Goal: Task Accomplishment & Management: Manage account settings

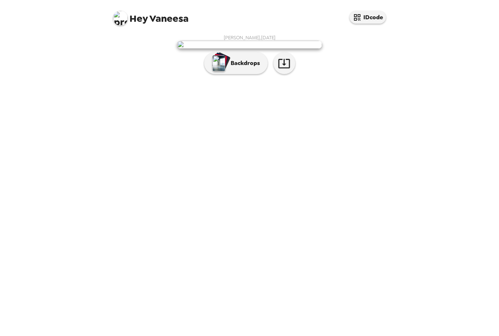
click at [253, 74] on button "Backdrops" at bounding box center [236, 63] width 64 height 22
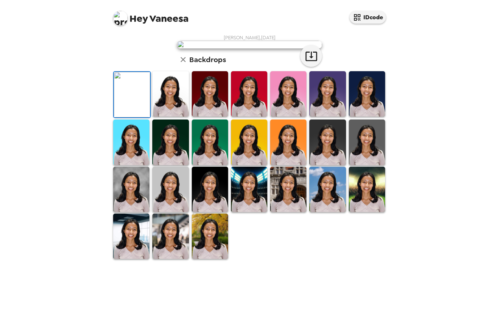
scroll to position [86, 0]
click at [193, 259] on img at bounding box center [210, 235] width 36 height 45
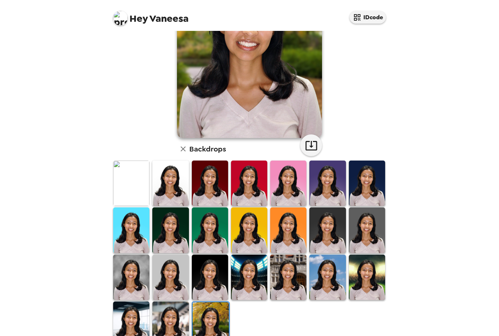
click at [208, 315] on img at bounding box center [211, 324] width 36 height 45
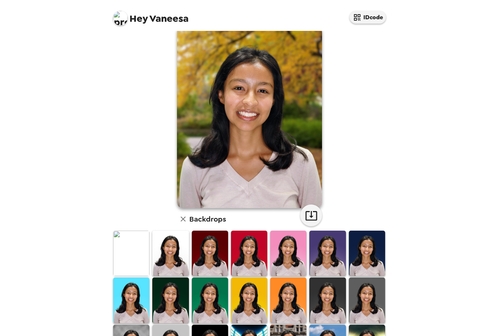
scroll to position [14, 0]
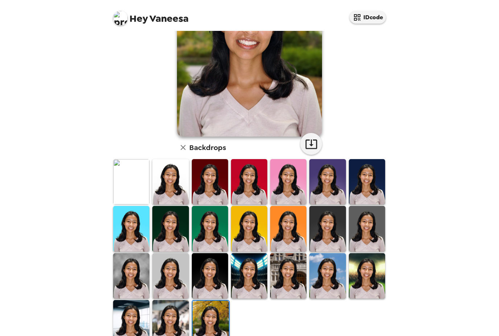
click at [177, 318] on img at bounding box center [170, 322] width 36 height 45
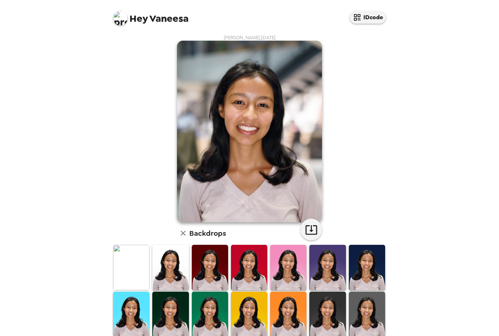
scroll to position [0, 0]
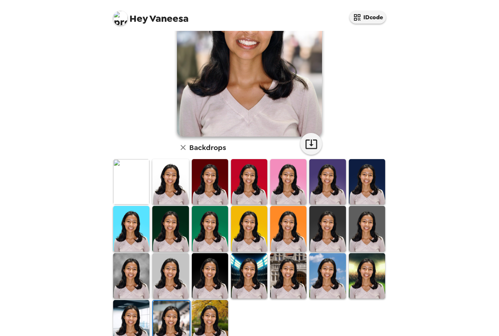
click at [138, 318] on img at bounding box center [131, 322] width 36 height 45
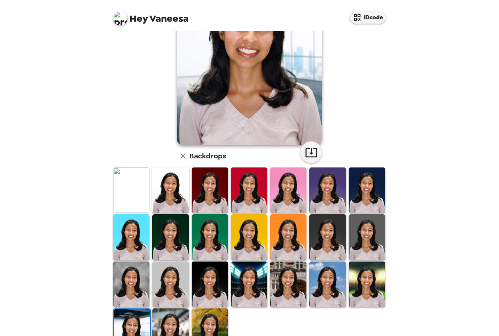
scroll to position [83, 0]
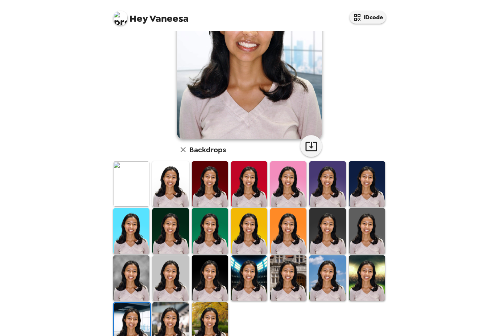
click at [361, 295] on img at bounding box center [367, 277] width 36 height 45
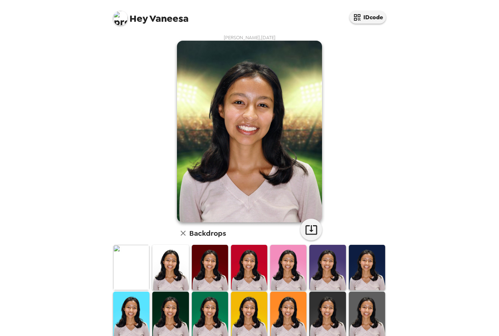
scroll to position [0, 0]
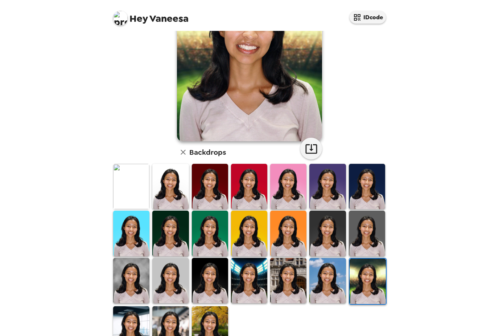
click at [328, 288] on img at bounding box center [328, 280] width 36 height 45
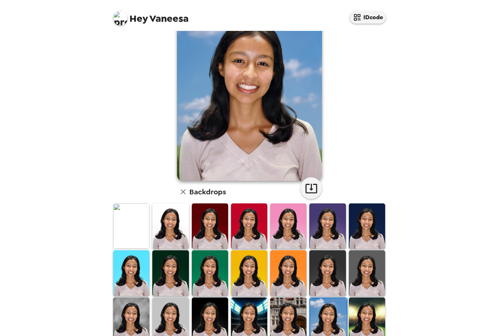
scroll to position [43, 0]
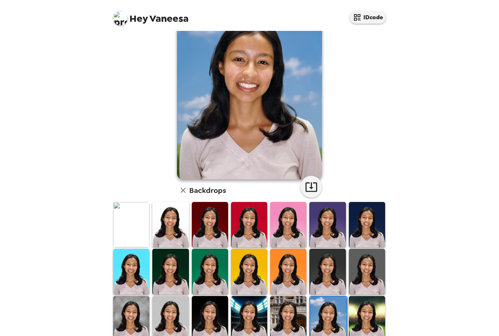
click at [290, 306] on img at bounding box center [288, 318] width 36 height 45
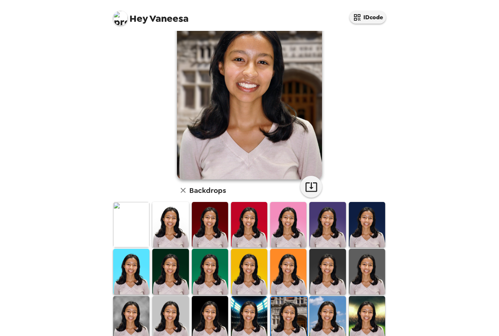
click at [241, 318] on img at bounding box center [249, 318] width 36 height 45
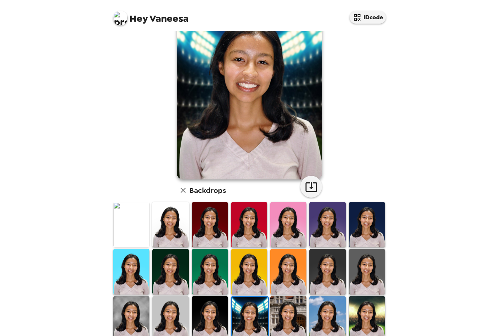
click at [211, 319] on img at bounding box center [210, 318] width 36 height 45
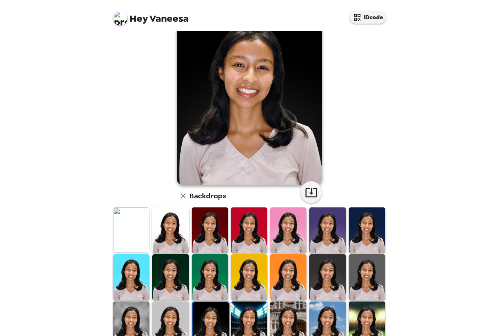
scroll to position [58, 0]
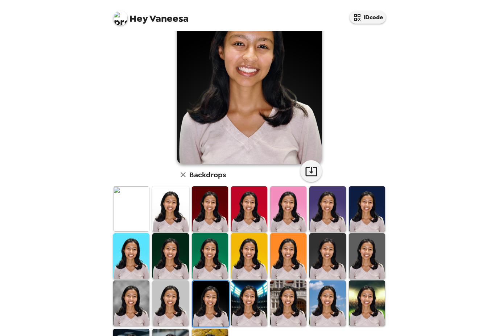
click at [188, 317] on img at bounding box center [170, 302] width 36 height 45
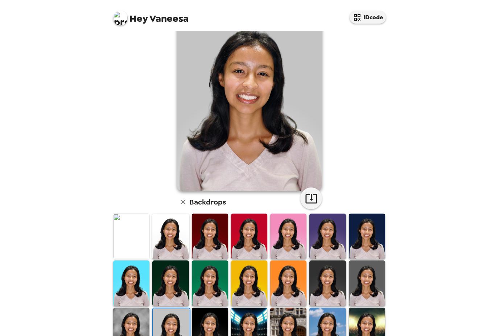
scroll to position [46, 0]
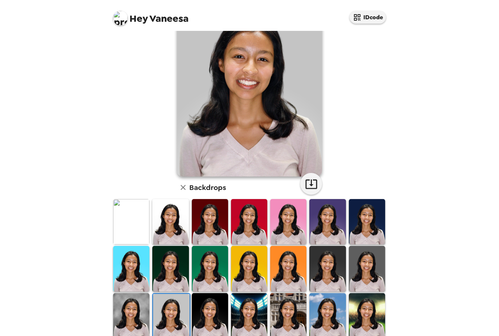
click at [139, 315] on img at bounding box center [131, 315] width 36 height 45
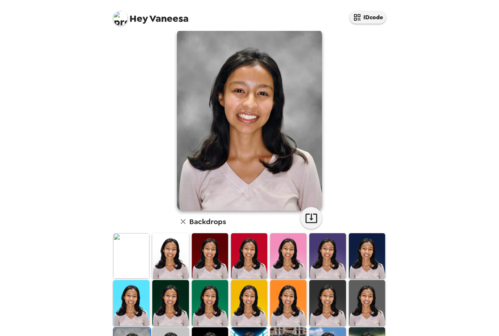
scroll to position [11, 0]
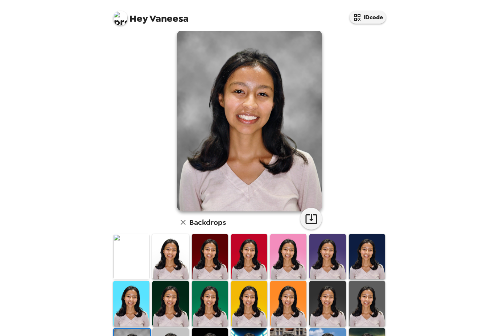
click at [372, 307] on img at bounding box center [367, 303] width 36 height 45
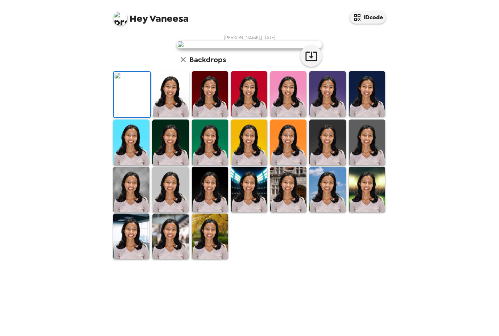
scroll to position [65, 0]
click at [137, 212] on img at bounding box center [131, 189] width 36 height 45
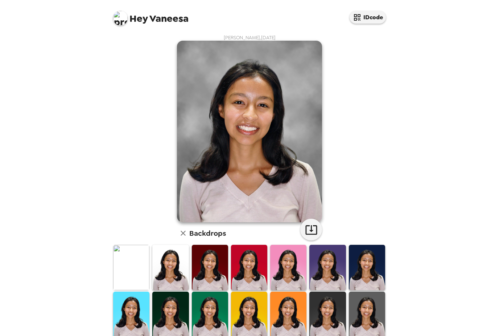
scroll to position [0, 0]
click at [371, 298] on img at bounding box center [367, 313] width 36 height 45
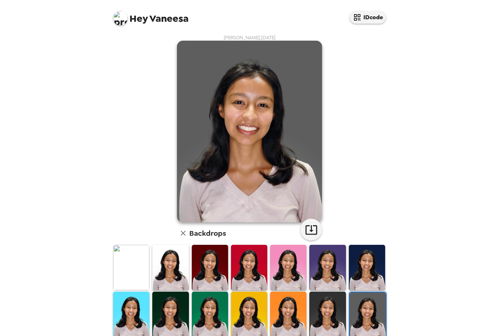
click at [339, 326] on img at bounding box center [328, 313] width 36 height 45
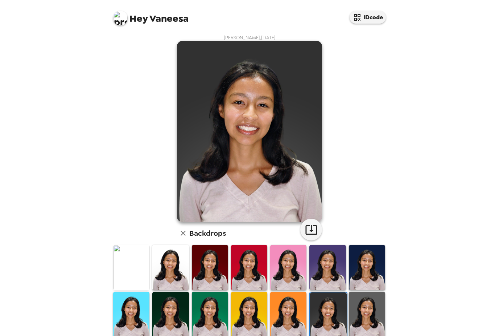
click at [137, 261] on img at bounding box center [131, 267] width 36 height 45
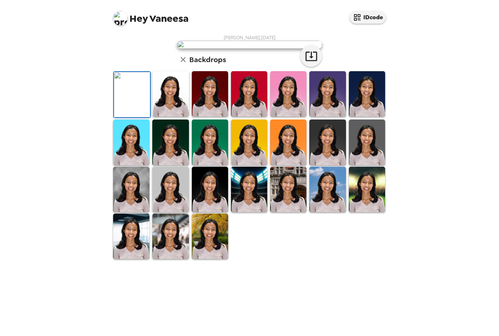
click at [334, 165] on img at bounding box center [328, 141] width 36 height 45
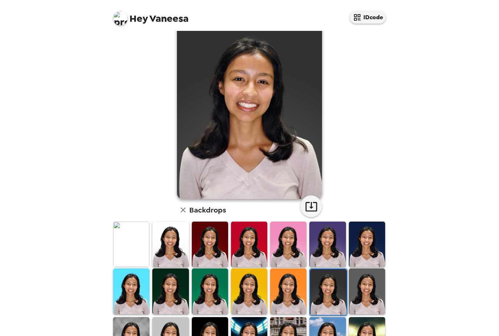
scroll to position [12, 0]
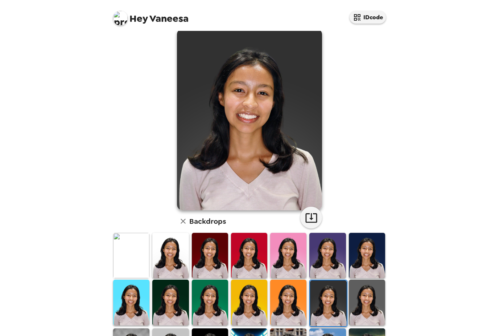
click at [174, 298] on img at bounding box center [170, 301] width 36 height 45
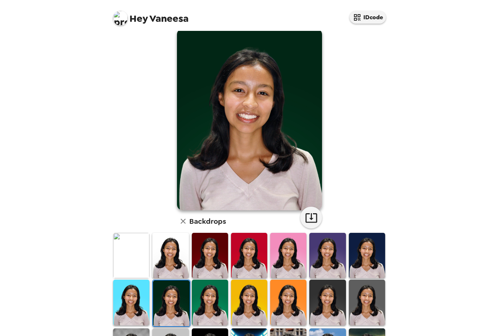
click at [327, 293] on img at bounding box center [328, 301] width 36 height 45
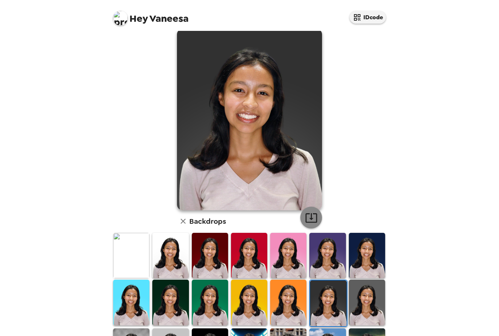
click at [313, 217] on icon "button" at bounding box center [311, 217] width 13 height 13
click at [180, 295] on img at bounding box center [170, 301] width 36 height 45
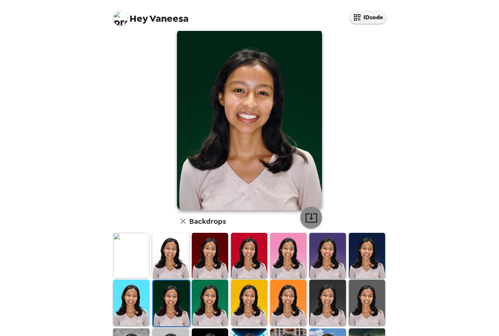
click at [313, 218] on icon "button" at bounding box center [311, 217] width 13 height 13
click at [367, 241] on img at bounding box center [367, 255] width 36 height 45
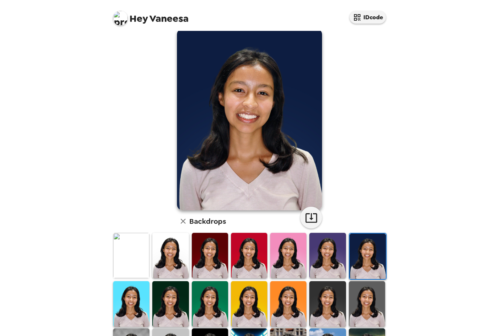
click at [153, 256] on img at bounding box center [170, 255] width 36 height 45
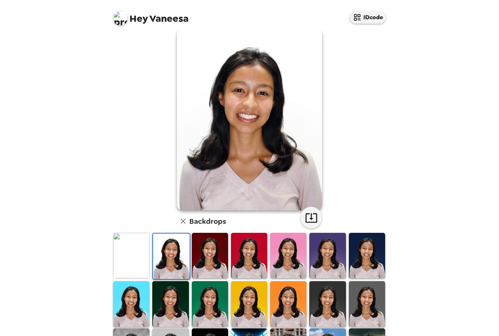
click at [136, 251] on img at bounding box center [131, 255] width 36 height 45
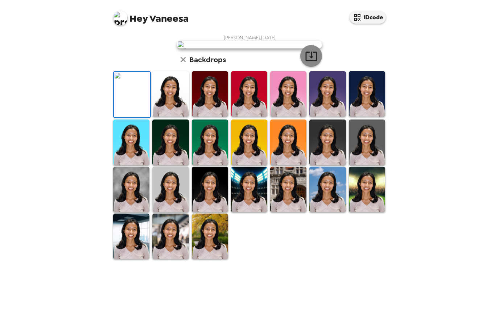
click at [310, 62] on icon "button" at bounding box center [311, 56] width 13 height 13
click at [175, 117] on img at bounding box center [170, 93] width 36 height 45
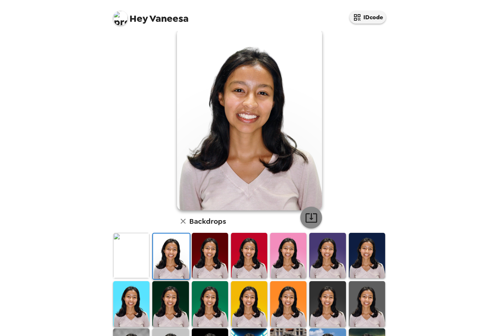
click at [308, 220] on icon "button" at bounding box center [311, 217] width 13 height 13
click at [327, 237] on img at bounding box center [328, 255] width 36 height 45
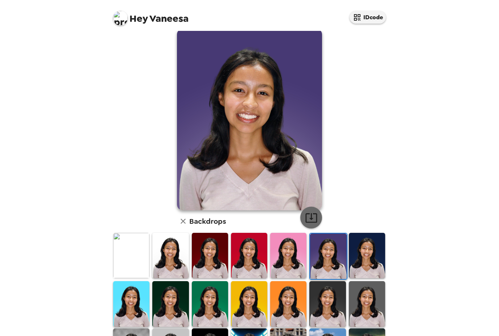
click at [307, 217] on icon "button" at bounding box center [311, 217] width 13 height 13
click at [173, 258] on img at bounding box center [170, 255] width 36 height 45
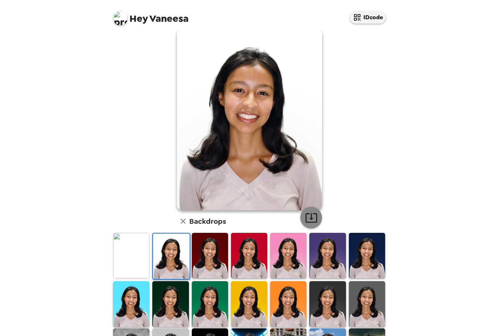
click at [319, 221] on button "button" at bounding box center [312, 218] width 22 height 22
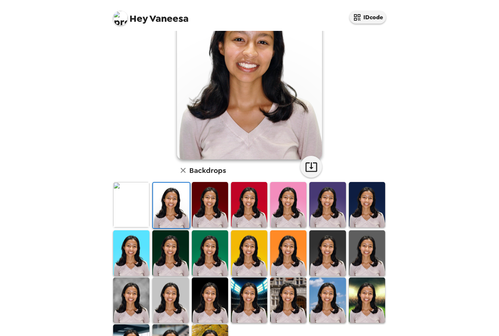
click at [135, 252] on img at bounding box center [131, 252] width 36 height 45
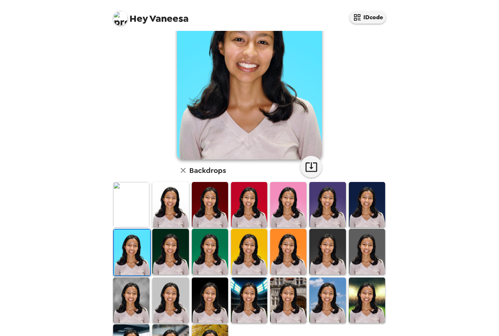
click at [127, 299] on img at bounding box center [131, 299] width 36 height 45
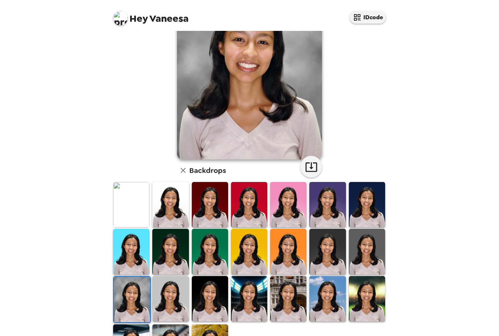
scroll to position [29, 0]
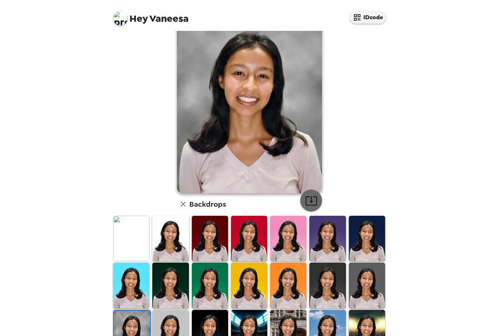
click at [309, 201] on icon "button" at bounding box center [311, 200] width 13 height 13
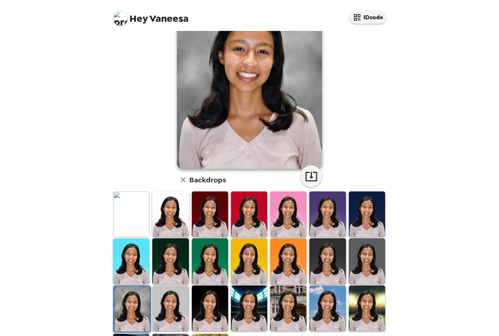
scroll to position [56, 0]
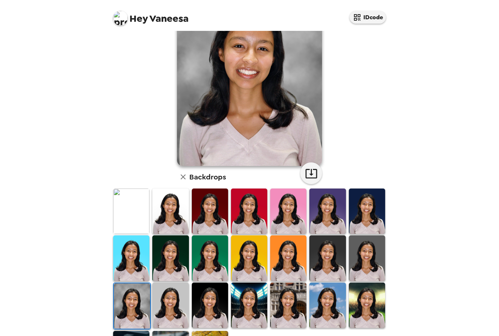
click at [208, 293] on img at bounding box center [210, 304] width 36 height 45
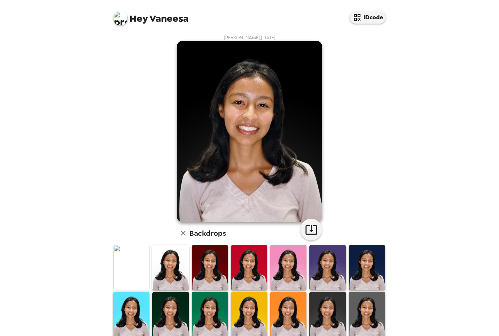
scroll to position [0, 0]
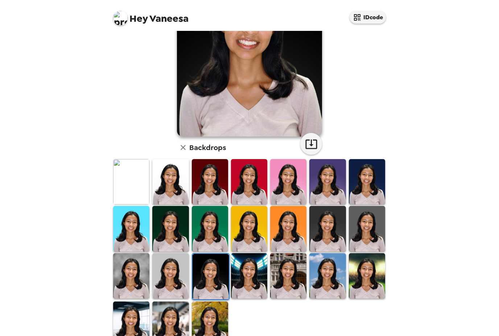
click at [172, 315] on img at bounding box center [170, 323] width 36 height 45
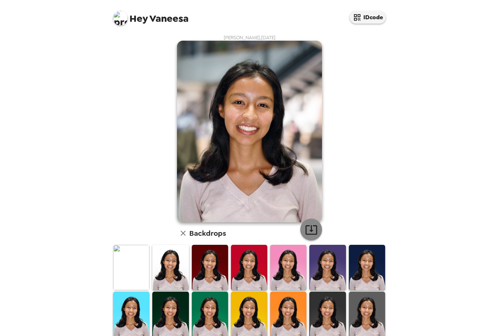
click at [307, 228] on icon "button" at bounding box center [311, 229] width 13 height 13
click at [201, 263] on img at bounding box center [210, 267] width 36 height 45
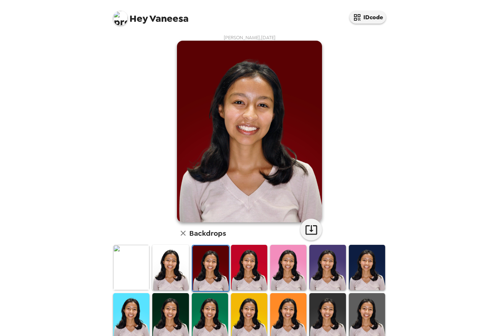
click at [245, 266] on img at bounding box center [249, 267] width 36 height 45
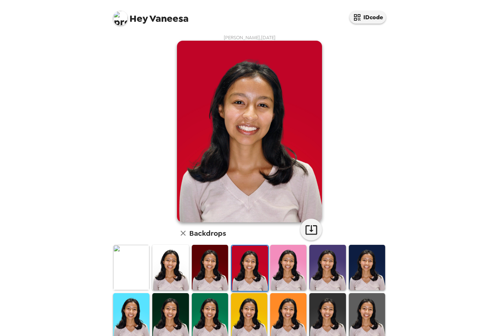
click at [286, 262] on img at bounding box center [288, 267] width 36 height 45
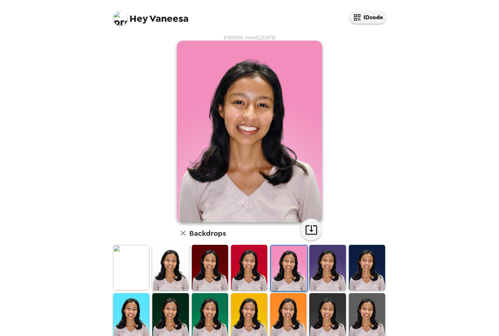
click at [314, 272] on img at bounding box center [328, 267] width 36 height 45
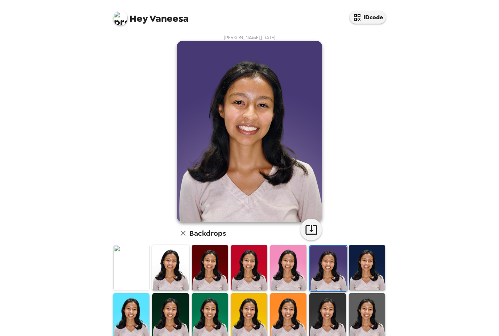
click at [385, 271] on img at bounding box center [367, 267] width 36 height 45
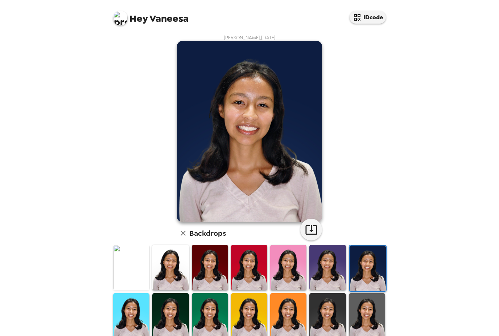
click at [158, 19] on span "Hey Vaneesa" at bounding box center [150, 15] width 75 height 16
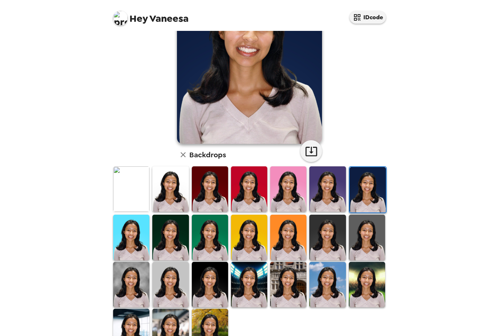
scroll to position [75, 0]
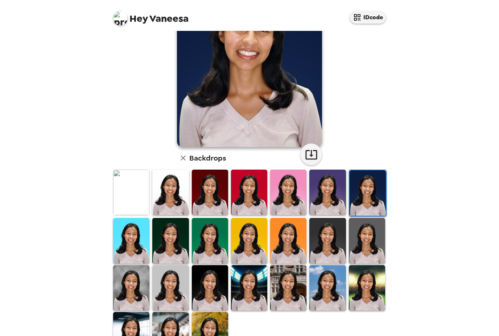
click at [184, 274] on img at bounding box center [170, 287] width 36 height 45
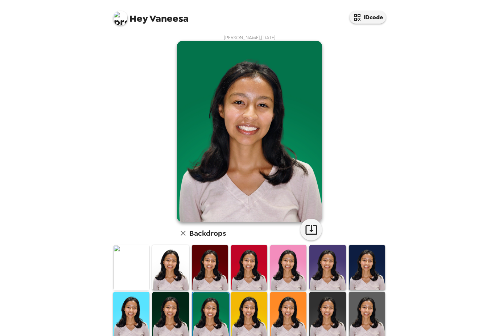
scroll to position [1, 0]
click at [0, 0] on html "Hey Vaneesa IDcode Vaneesa Felix , 10-09-2025 Backdrops" at bounding box center [249, 168] width 499 height 336
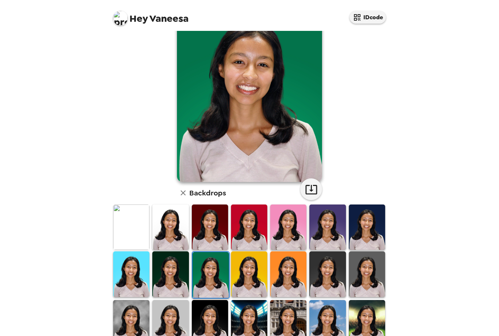
scroll to position [46, 0]
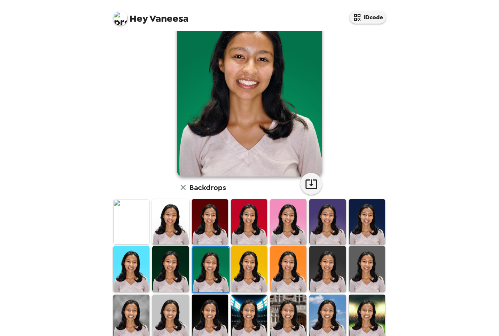
click at [360, 246] on img at bounding box center [367, 268] width 36 height 45
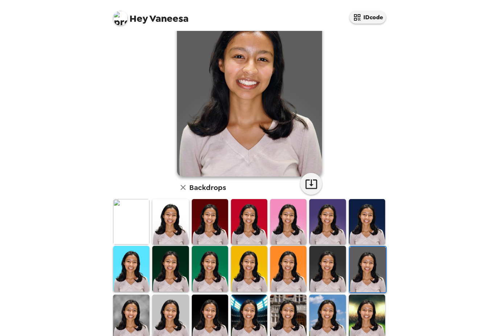
click at [333, 246] on img at bounding box center [328, 268] width 36 height 45
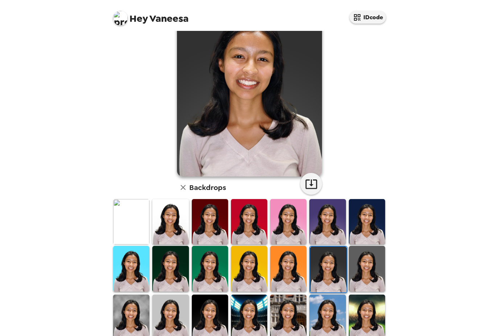
scroll to position [37, 0]
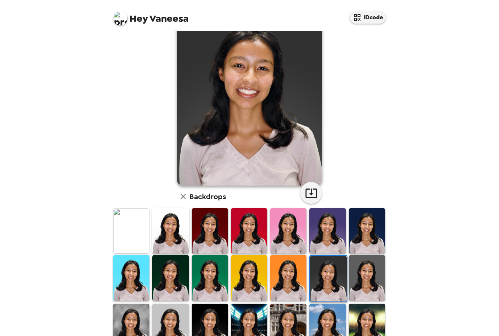
click at [181, 303] on img at bounding box center [170, 325] width 36 height 45
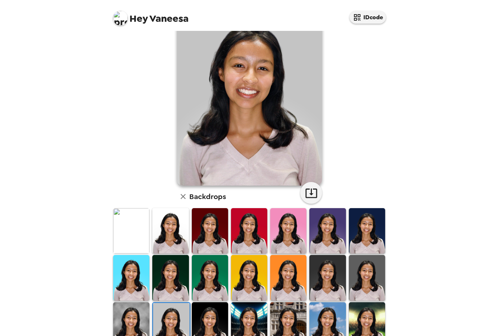
scroll to position [23, 0]
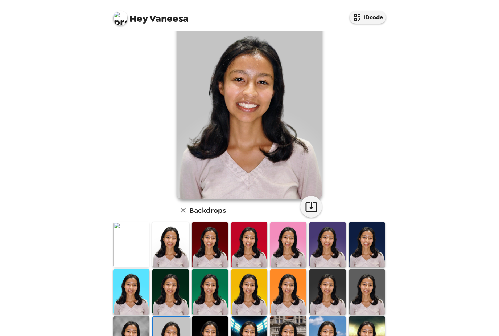
click at [371, 269] on img at bounding box center [367, 291] width 36 height 45
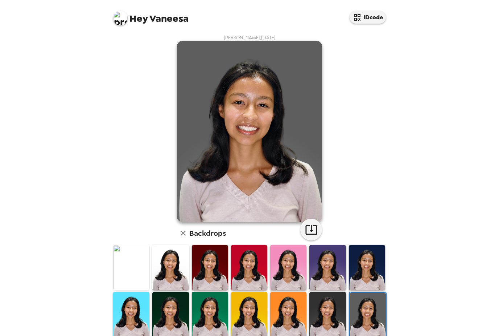
scroll to position [0, 0]
click at [332, 291] on img at bounding box center [328, 313] width 36 height 45
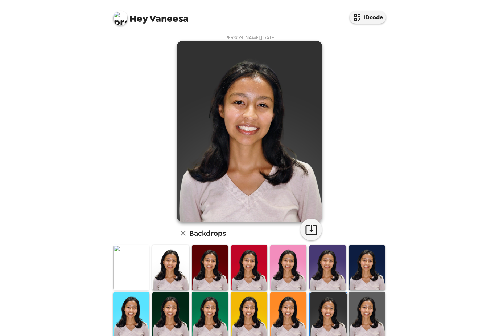
click at [357, 294] on img at bounding box center [367, 313] width 36 height 45
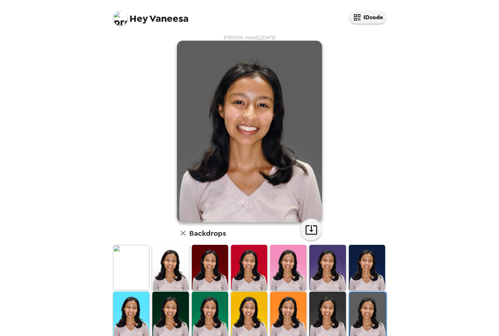
drag, startPoint x: 393, startPoint y: 20, endPoint x: 276, endPoint y: 117, distance: 151.3
click at [0, 0] on html "Hey Vaneesa IDcode Vaneesa Felix , 10-09-2025 Backdrops" at bounding box center [249, 168] width 499 height 336
click at [315, 223] on icon "button" at bounding box center [311, 229] width 13 height 13
